Goal: Find specific page/section

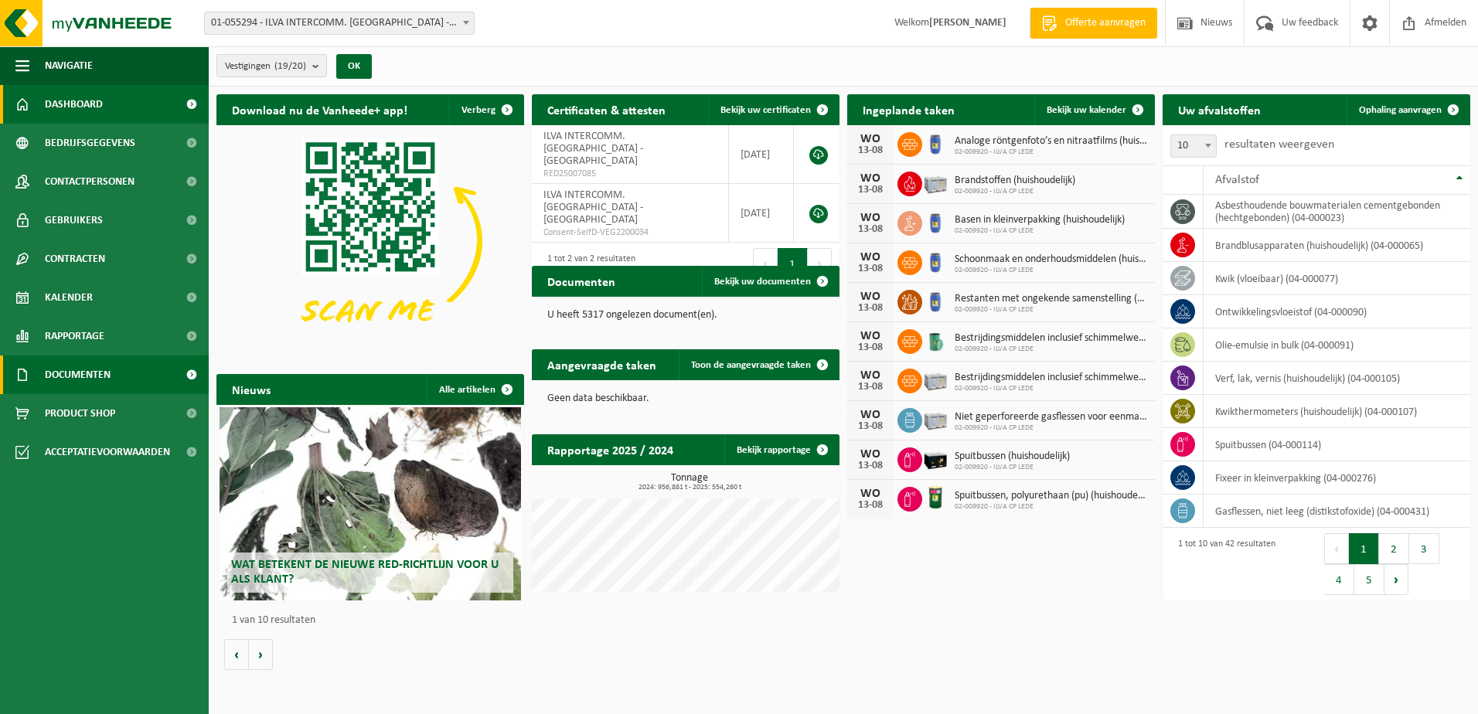
click at [90, 368] on span "Documenten" at bounding box center [78, 375] width 66 height 39
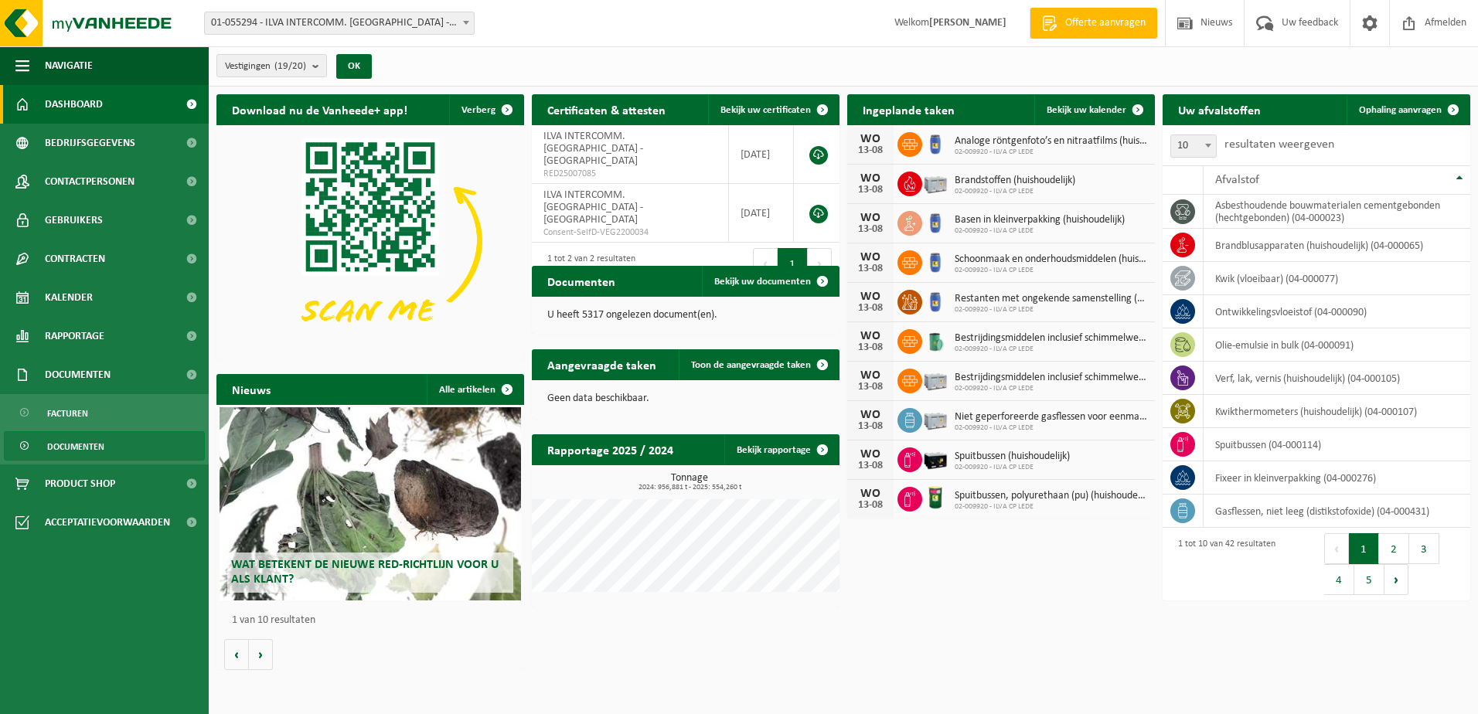
click at [82, 449] on span "Documenten" at bounding box center [75, 446] width 57 height 29
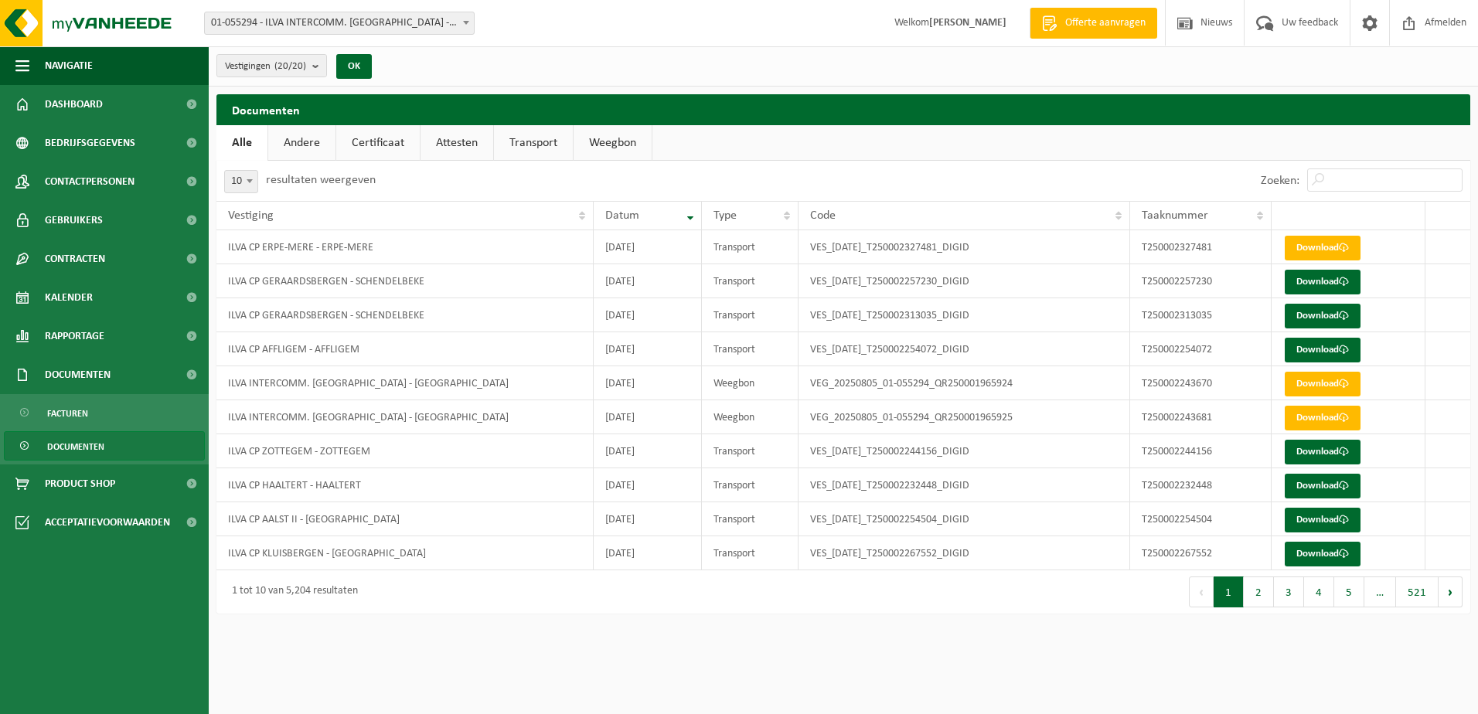
click at [608, 141] on link "Weegbon" at bounding box center [612, 143] width 78 height 36
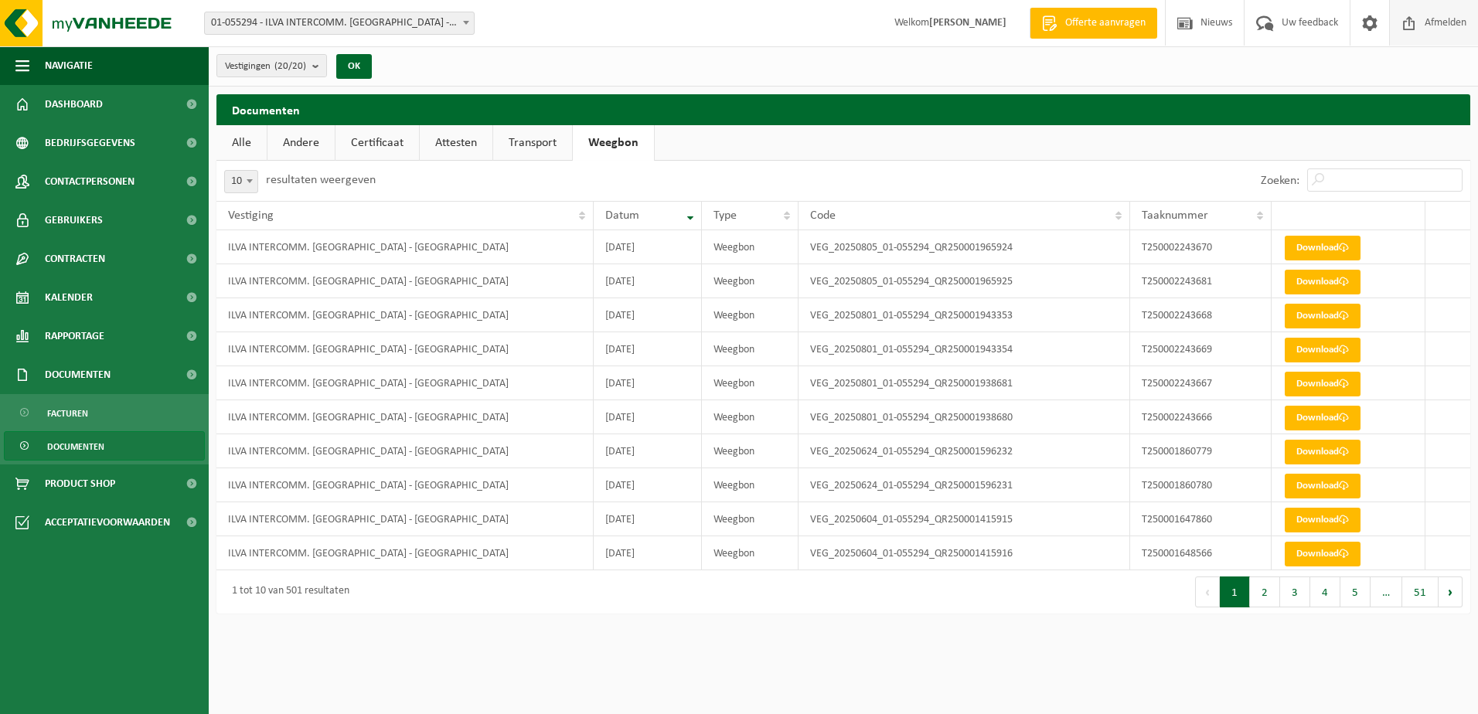
click at [1451, 21] on span "Afmelden" at bounding box center [1445, 23] width 49 height 46
